Goal: Communication & Community: Answer question/provide support

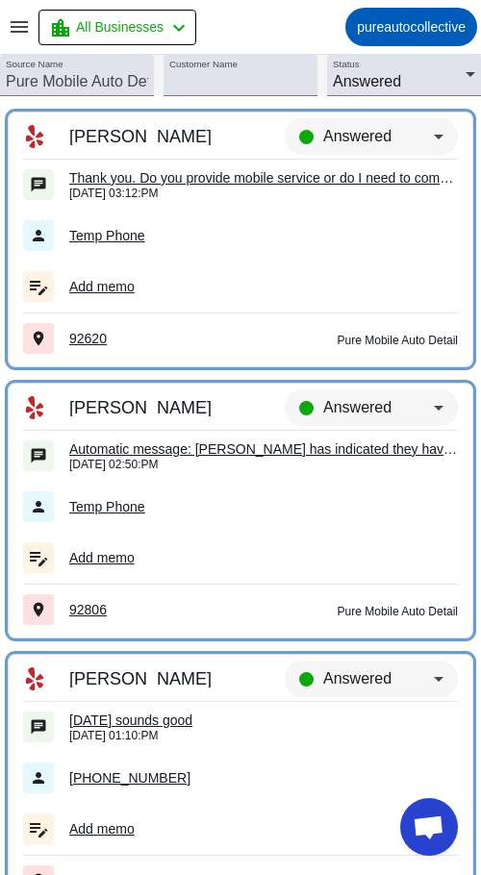
click at [395, 185] on div "Thank you. Do you provide mobile service or do I need to come to you? Looking f…" at bounding box center [263, 177] width 389 height 17
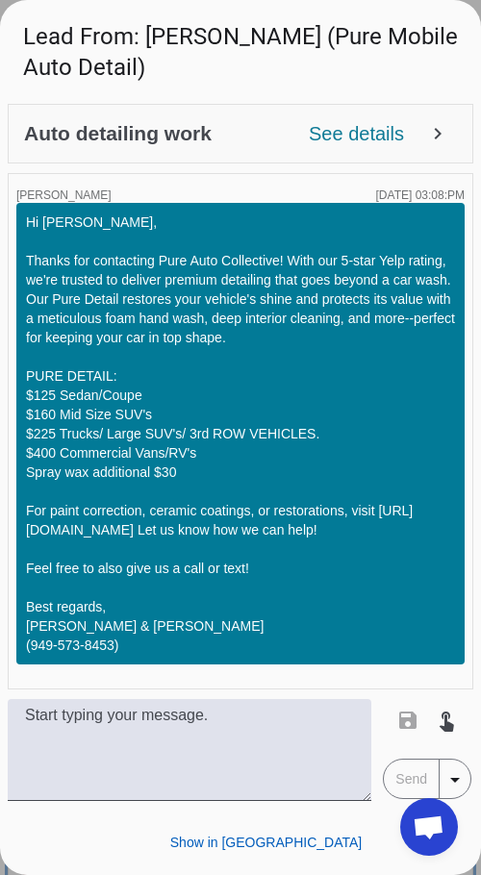
scroll to position [113, 0]
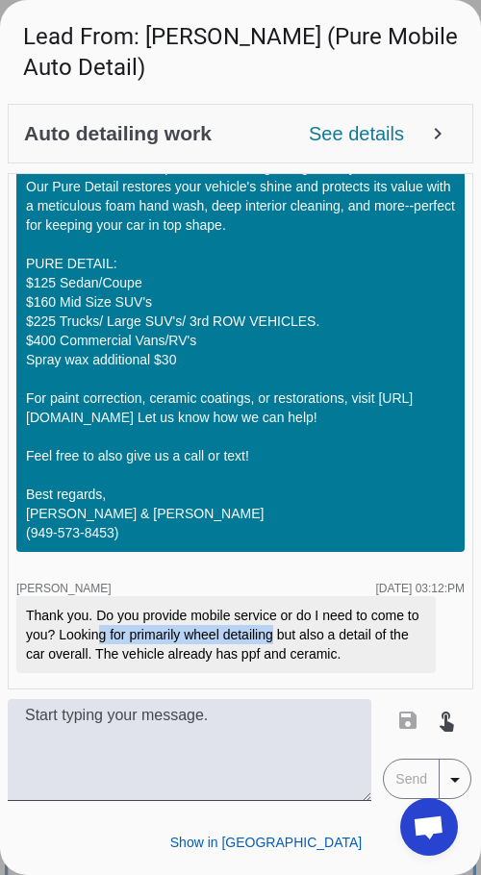
drag, startPoint x: 105, startPoint y: 641, endPoint x: 286, endPoint y: 634, distance: 180.9
click at [285, 634] on div "Thank you. Do you provide mobile service or do I need to come to you? Looking f…" at bounding box center [226, 635] width 400 height 58
click at [286, 634] on div "Thank you. Do you provide mobile service or do I need to come to you? Looking f…" at bounding box center [226, 635] width 400 height 58
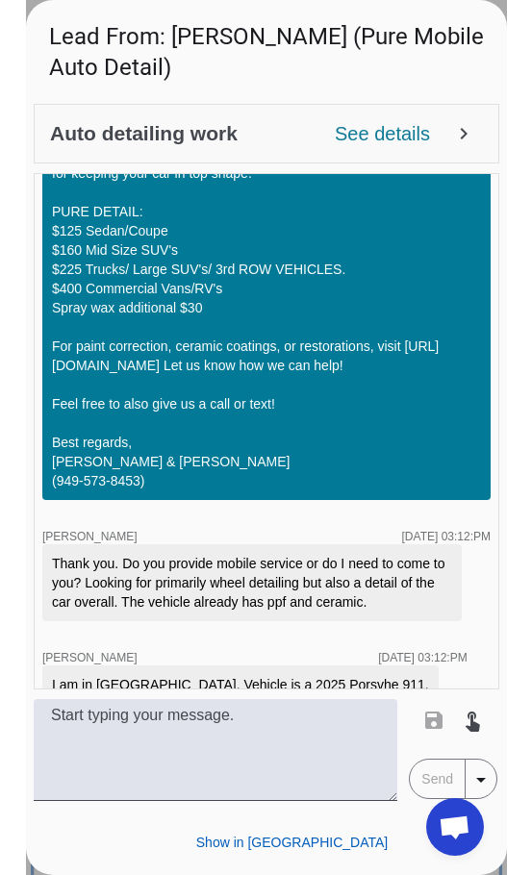
scroll to position [195, 0]
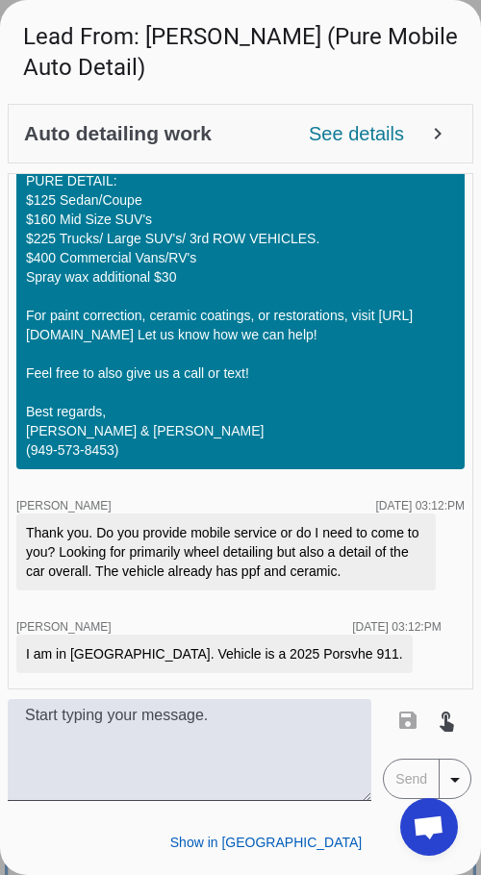
click at [405, 838] on span "Open chat" at bounding box center [429, 827] width 58 height 58
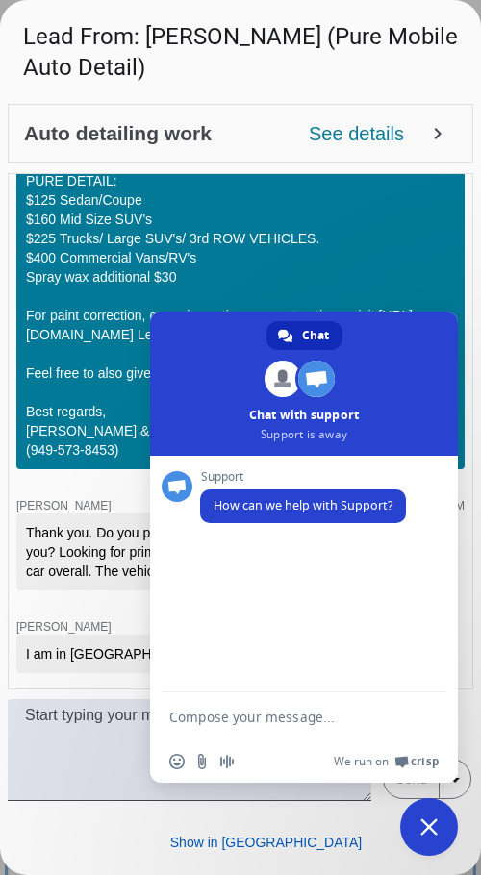
click at [421, 825] on span "Close chat" at bounding box center [428, 826] width 17 height 17
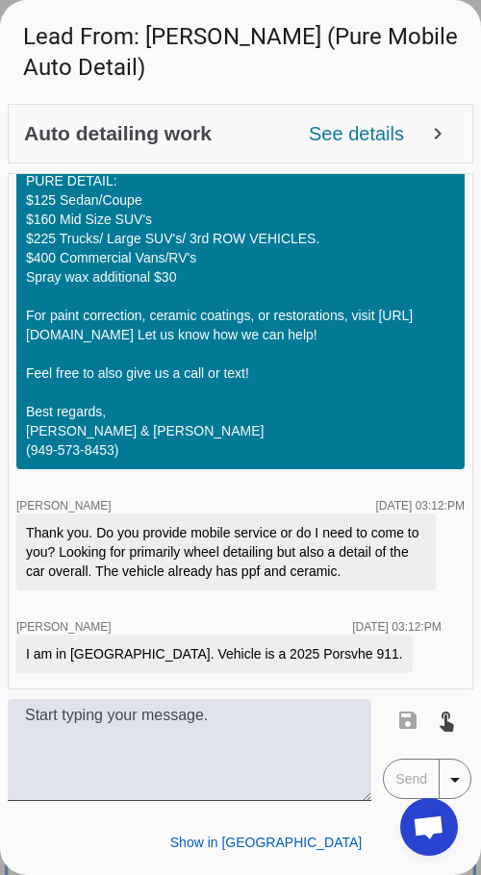
drag, startPoint x: 425, startPoint y: 833, endPoint x: 266, endPoint y: 842, distance: 158.9
click at [266, 842] on body "menu location_city All Businesses chevron_left pureautocollective NZ Leads chat…" at bounding box center [240, 437] width 481 height 875
drag, startPoint x: 415, startPoint y: 826, endPoint x: 251, endPoint y: 816, distance: 164.8
click at [251, 816] on body "menu location_city All Businesses chevron_left pureautocollective NZ Leads chat…" at bounding box center [240, 437] width 481 height 875
click at [392, 838] on span at bounding box center [424, 842] width 65 height 35
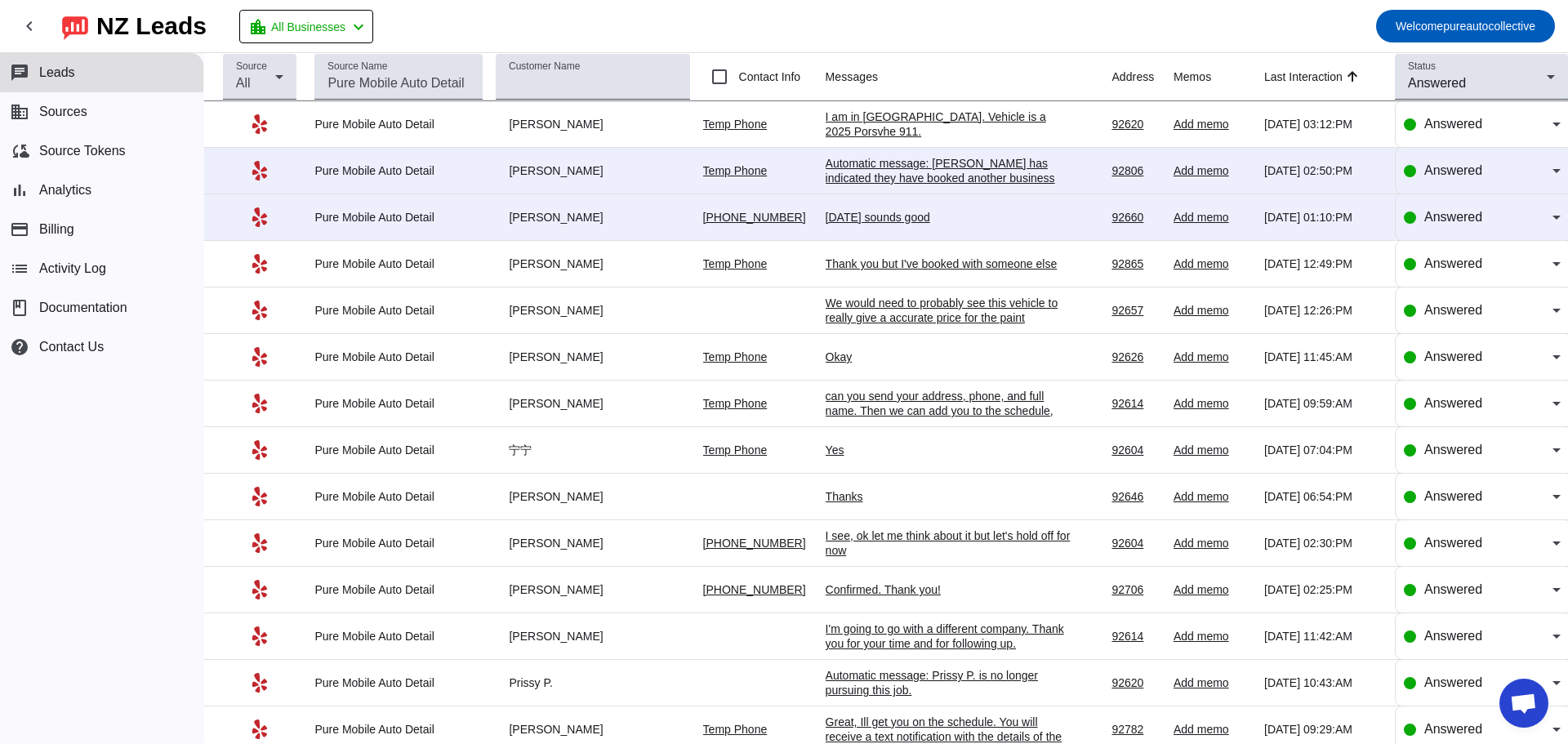
click at [407, 123] on div "I am in [GEOGRAPHIC_DATA]. Vehicle is a 2025 Porsvhe 911." at bounding box center [947, 124] width 245 height 30
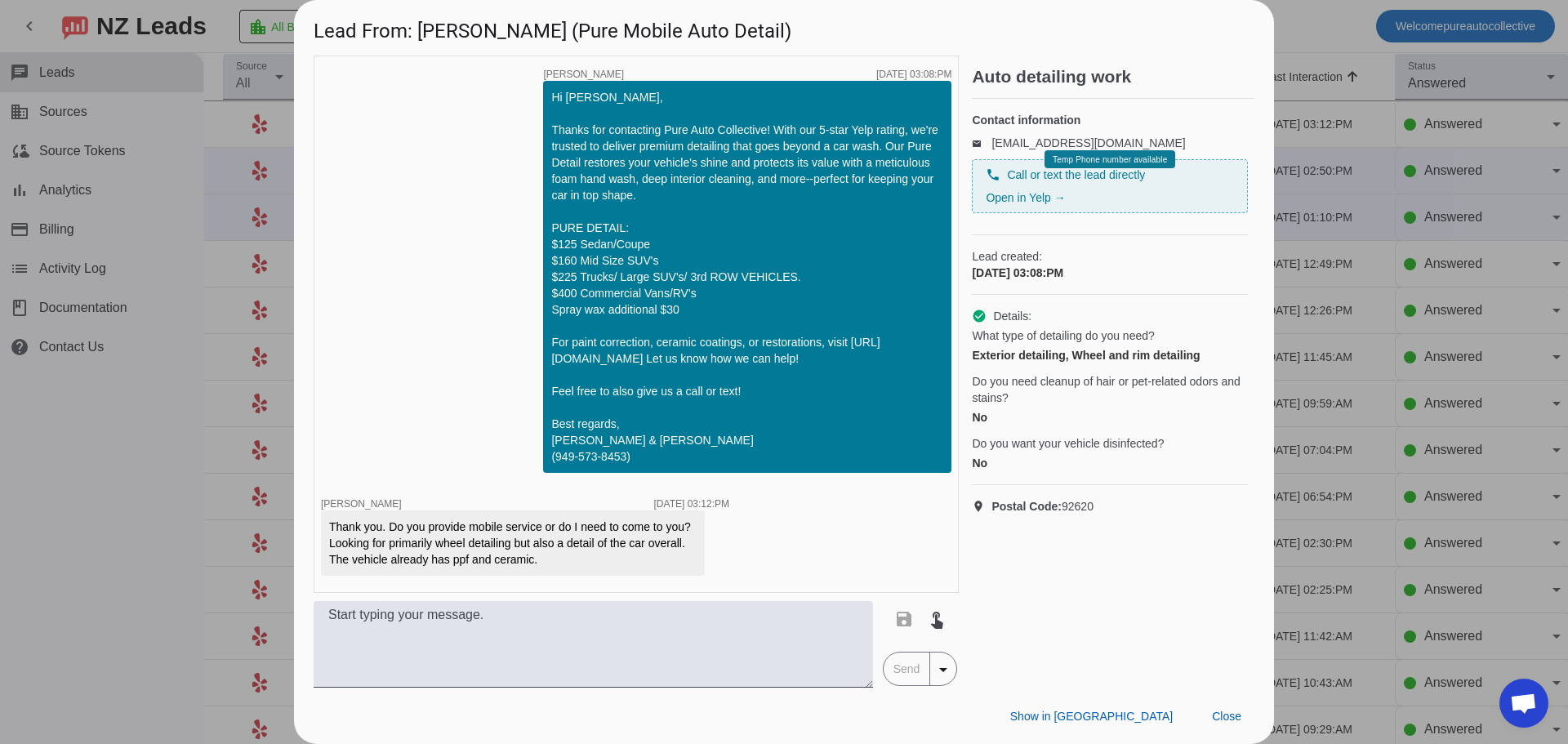
scroll to position [67, 0]
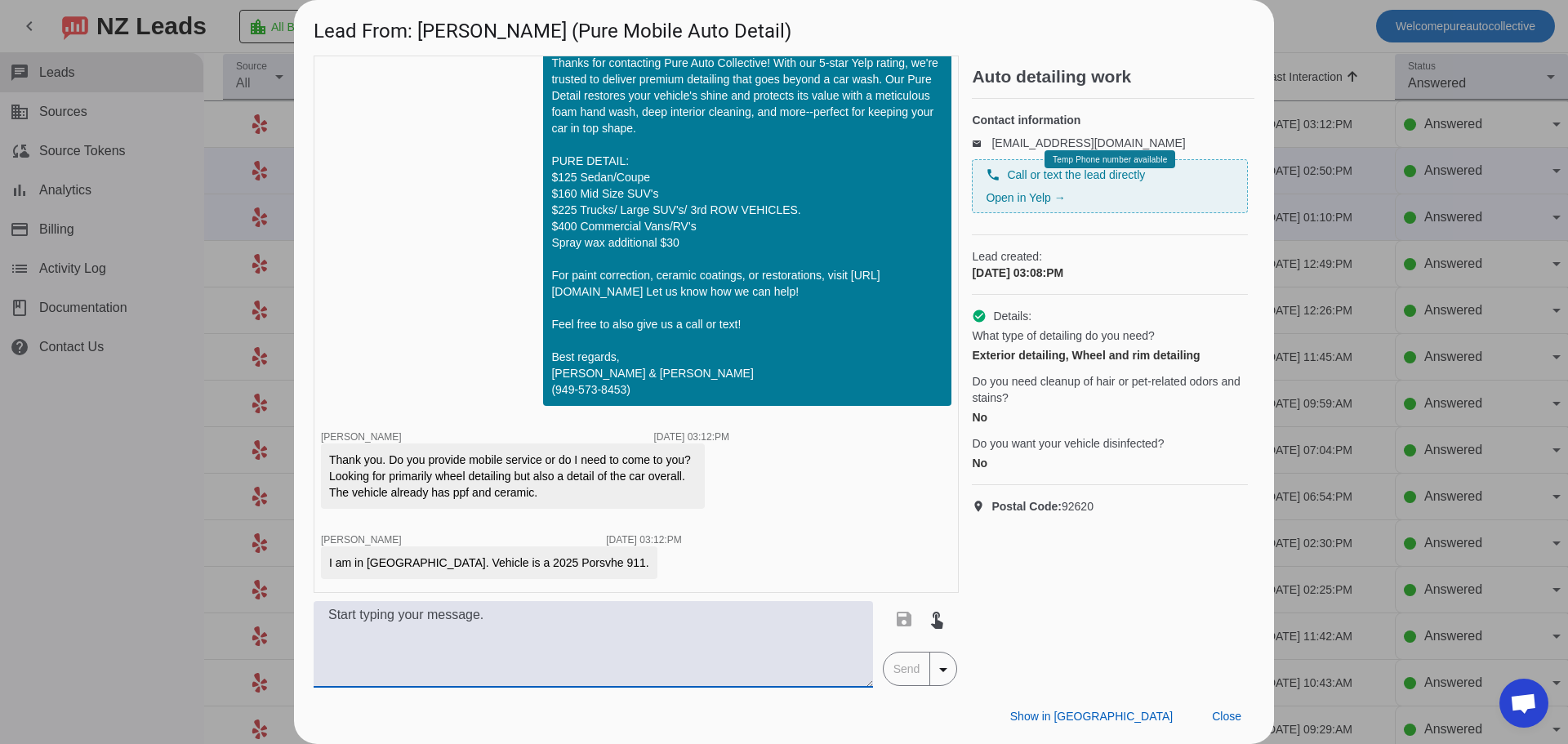
click at [407, 639] on textarea at bounding box center [593, 645] width 559 height 87
click at [407, 647] on textarea at bounding box center [593, 645] width 559 height 87
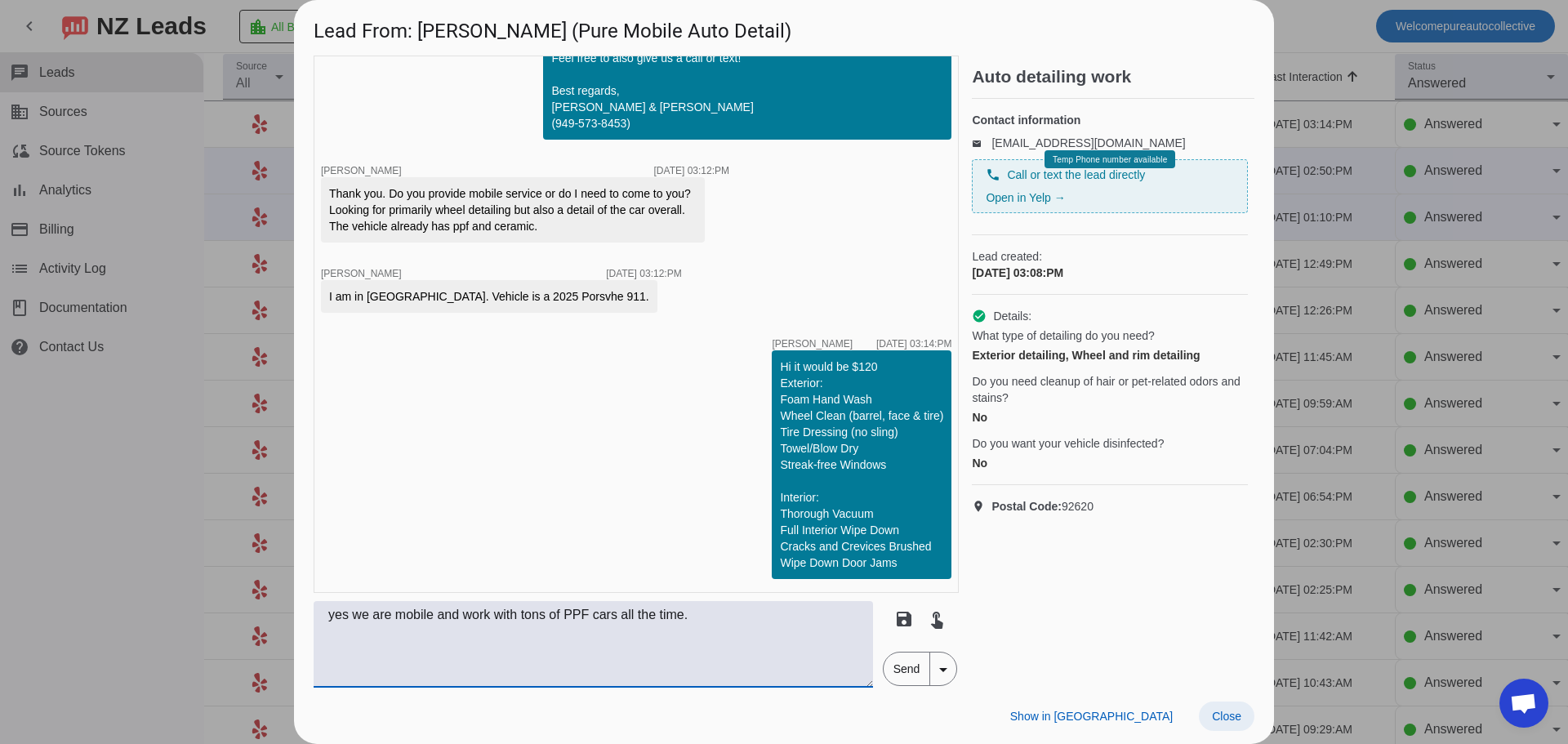
type textarea "yes we are mobile and work with tons of PPF cars all the time."
click at [407, 725] on span at bounding box center [1226, 716] width 55 height 30
